Goal: Task Accomplishment & Management: Use online tool/utility

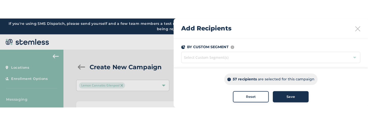
scroll to position [13, 0]
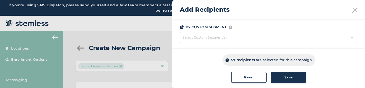
click at [247, 36] on span "Select Custom Segment(s)" at bounding box center [268, 37] width 177 height 11
click at [243, 39] on span "Select Custom Segment(s)" at bounding box center [268, 37] width 177 height 11
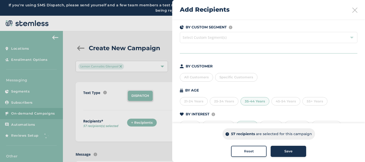
click at [227, 79] on span "Specific Customers" at bounding box center [236, 77] width 34 height 4
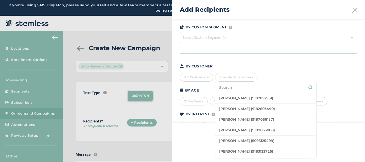
click at [230, 87] on input "text" at bounding box center [265, 87] width 93 height 5
type input "koushi"
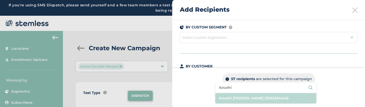
click at [237, 88] on li "Koushi [PERSON_NAME] (5033324545)" at bounding box center [265, 98] width 101 height 10
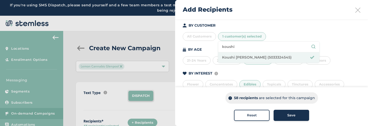
scroll to position [58, 0]
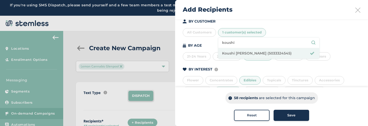
click at [341, 63] on div "BY CUSTOMER All Customers 1 customer(s) selected [PERSON_NAME] (5033324545) BY …" at bounding box center [270, 74] width 177 height 111
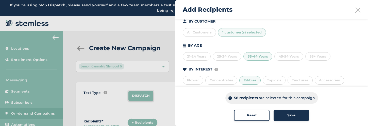
click at [322, 58] on div "55+ Years" at bounding box center [317, 56] width 25 height 9
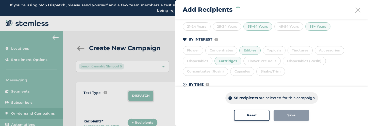
scroll to position [91, 0]
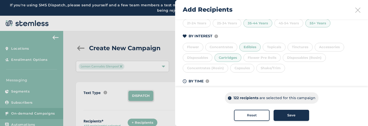
click at [272, 57] on div "Flower Pre Rolls" at bounding box center [261, 57] width 37 height 9
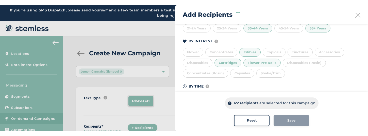
scroll to position [112, 0]
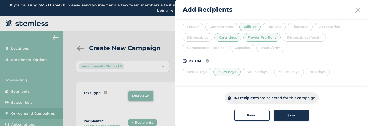
click at [206, 74] on div "Last 7 Days" at bounding box center [196, 72] width 29 height 9
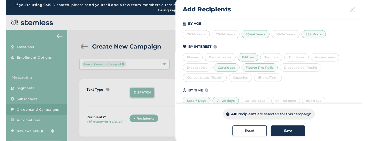
scroll to position [79, 0]
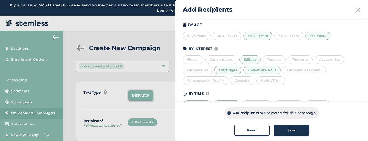
click at [246, 82] on div "Capsules" at bounding box center [242, 81] width 24 height 9
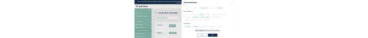
scroll to position [96, 0]
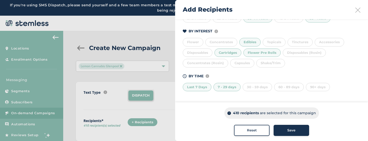
click at [246, 84] on div "30 - 59 days" at bounding box center [256, 87] width 29 height 9
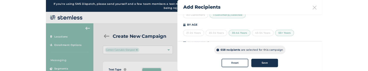
scroll to position [74, 0]
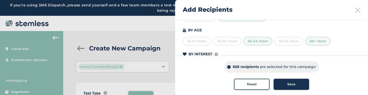
click at [296, 41] on div "45-54 Years" at bounding box center [288, 41] width 29 height 9
click at [334, 13] on div "Add Recipients" at bounding box center [271, 9] width 193 height 19
click at [260, 88] on button "Reset" at bounding box center [251, 83] width 35 height 11
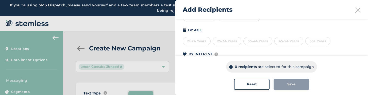
click at [209, 42] on div "21-24 Years" at bounding box center [196, 41] width 28 height 9
click at [219, 41] on div "25-34 Years" at bounding box center [226, 41] width 29 height 9
click at [248, 39] on div "35-44 Years" at bounding box center [257, 41] width 29 height 9
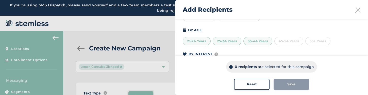
click at [283, 42] on div "45-54 Years" at bounding box center [288, 41] width 29 height 9
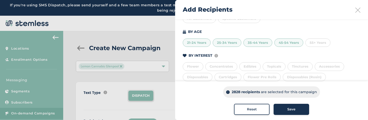
scroll to position [84, 0]
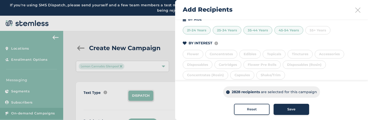
click at [240, 54] on div "Edibles" at bounding box center [249, 54] width 21 height 9
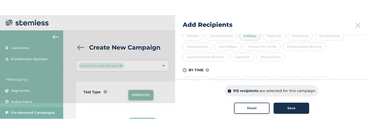
scroll to position [103, 0]
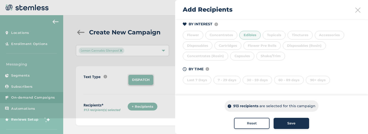
click at [312, 84] on div "90+ days" at bounding box center [317, 80] width 24 height 9
